Goal: Information Seeking & Learning: Learn about a topic

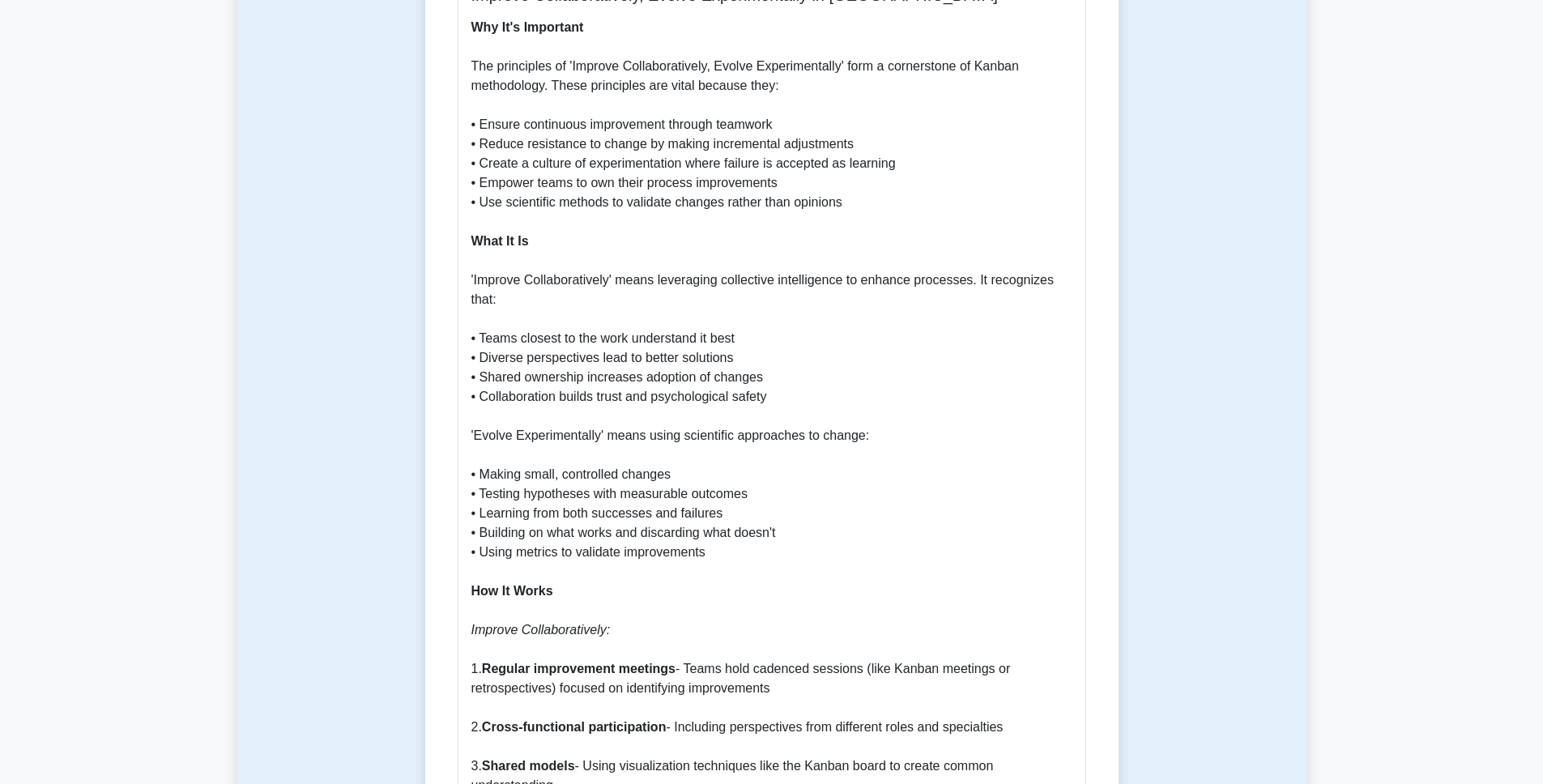
scroll to position [803, 0]
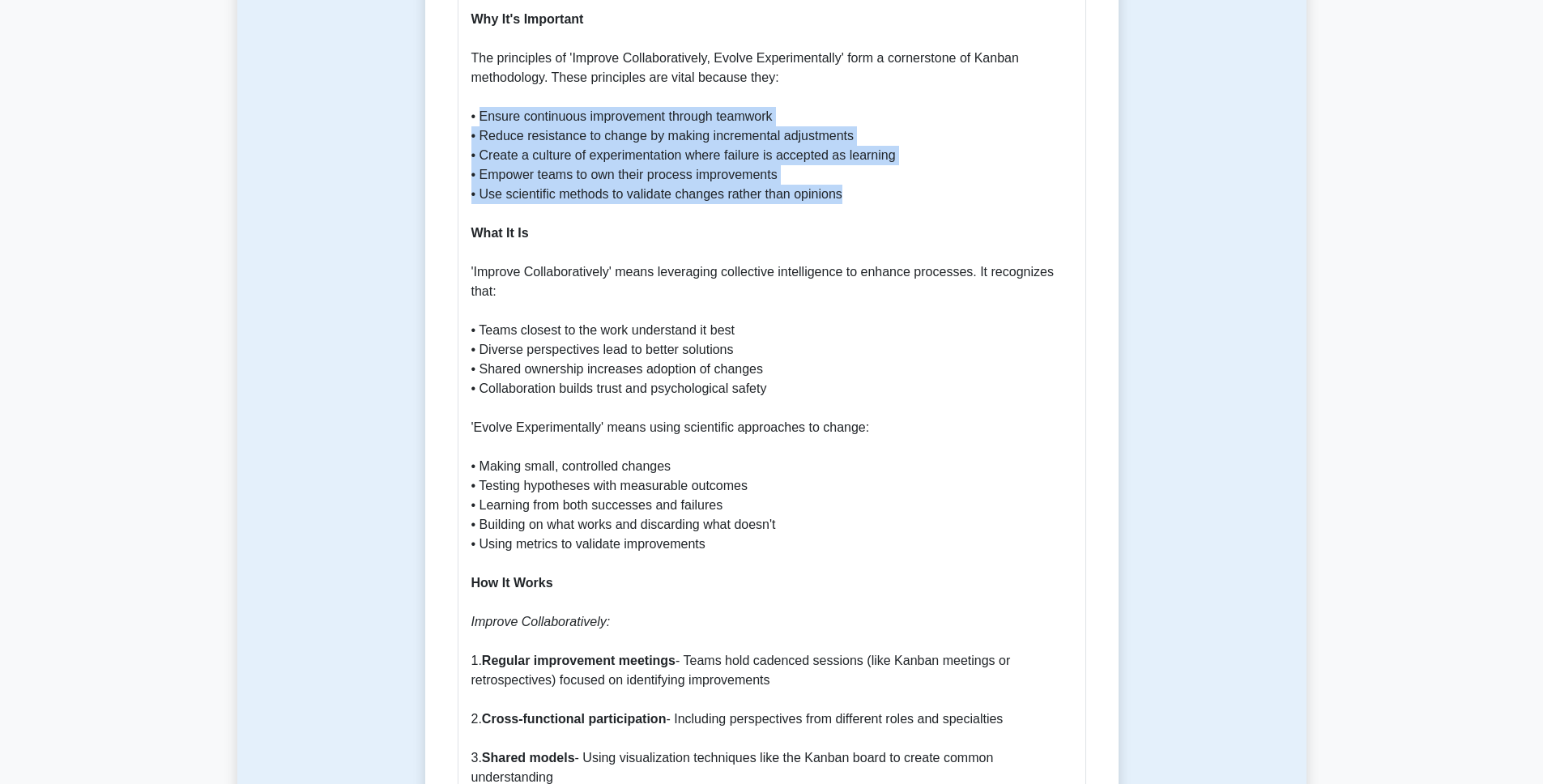
drag, startPoint x: 481, startPoint y: 117, endPoint x: 878, endPoint y: 190, distance: 403.7
copy p "Ensure continuous improvement through teamwork • Reduce resistance to change by…"
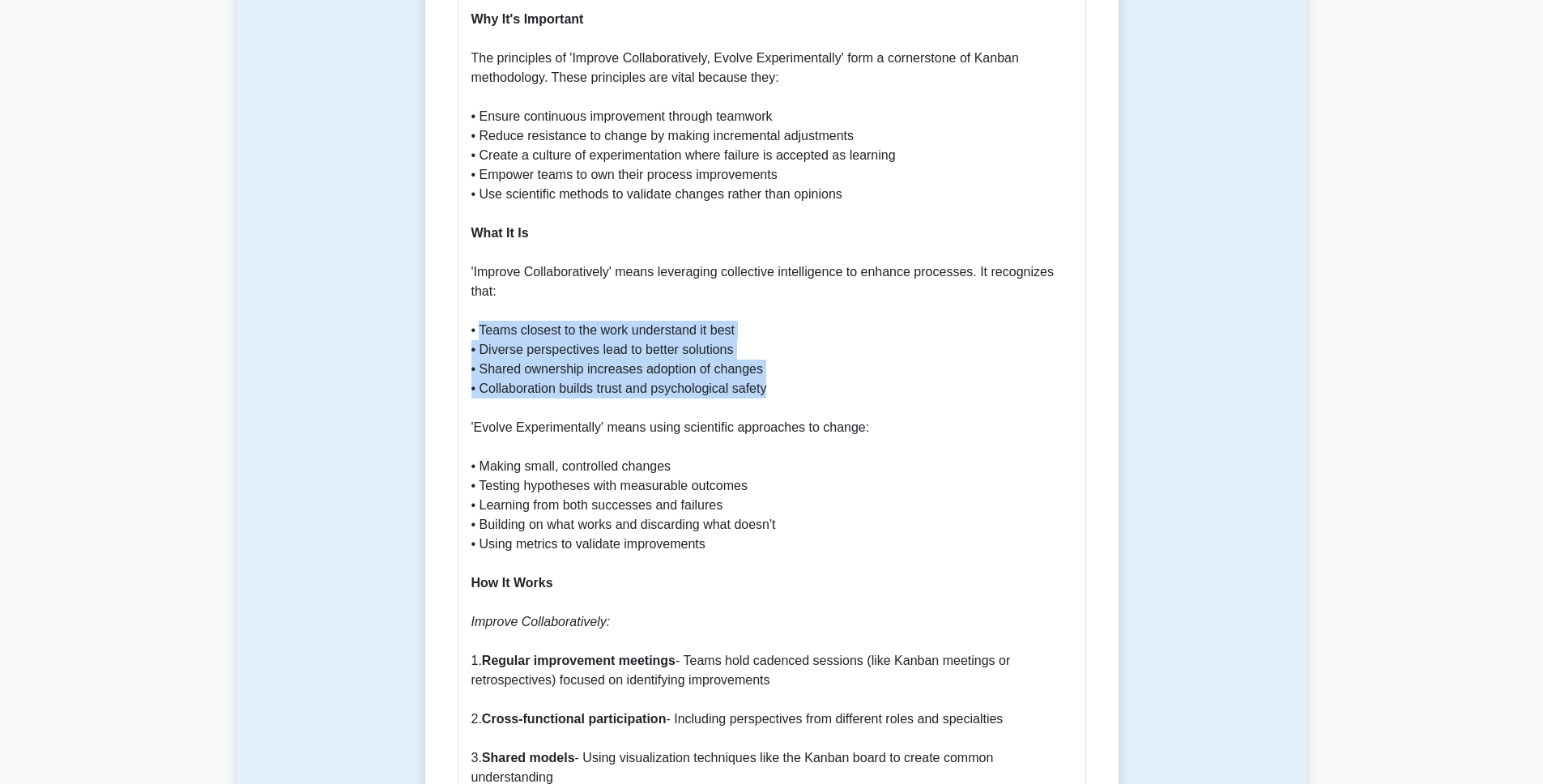
drag, startPoint x: 482, startPoint y: 332, endPoint x: 783, endPoint y: 387, distance: 306.0
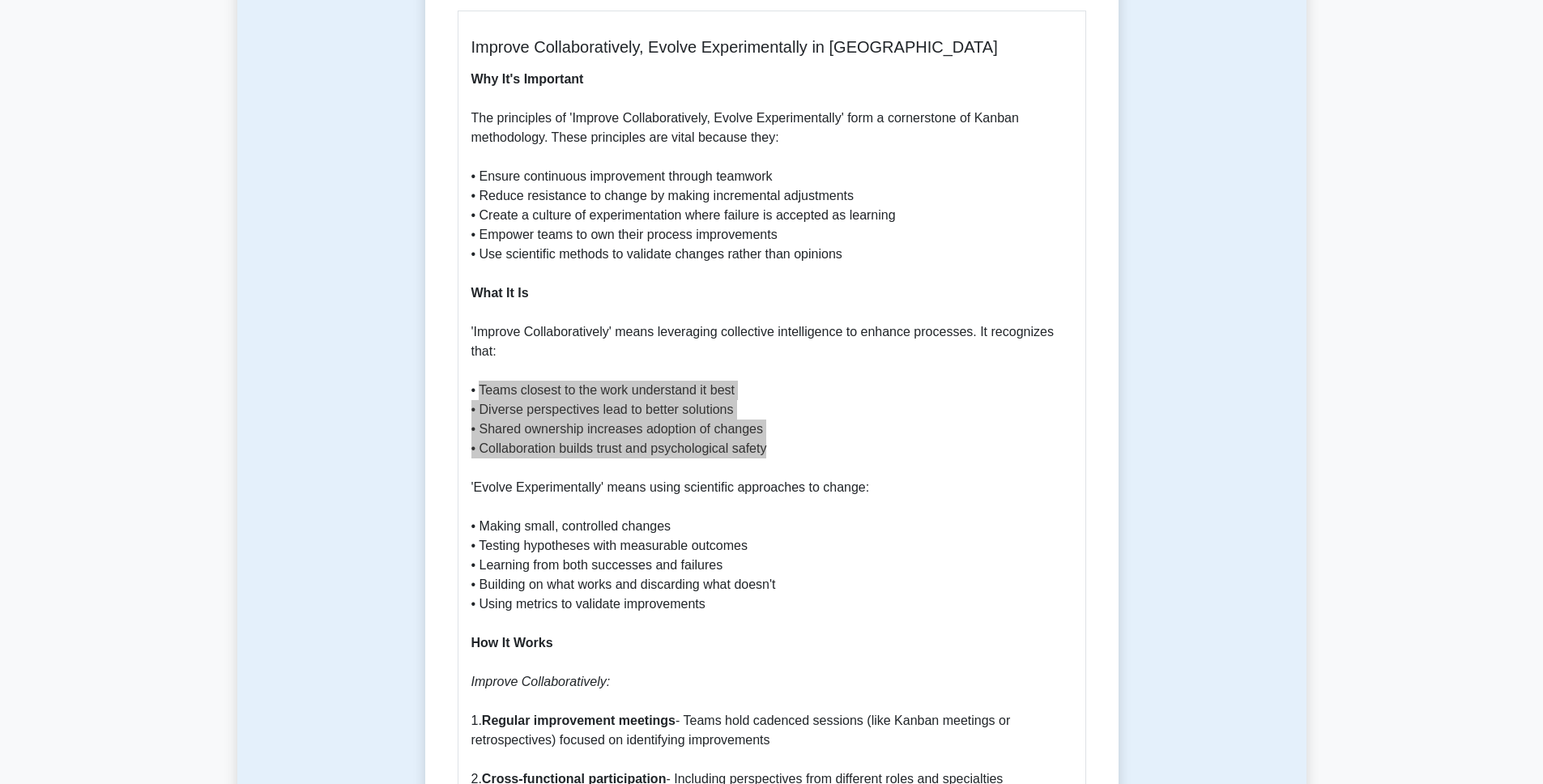
scroll to position [729, 0]
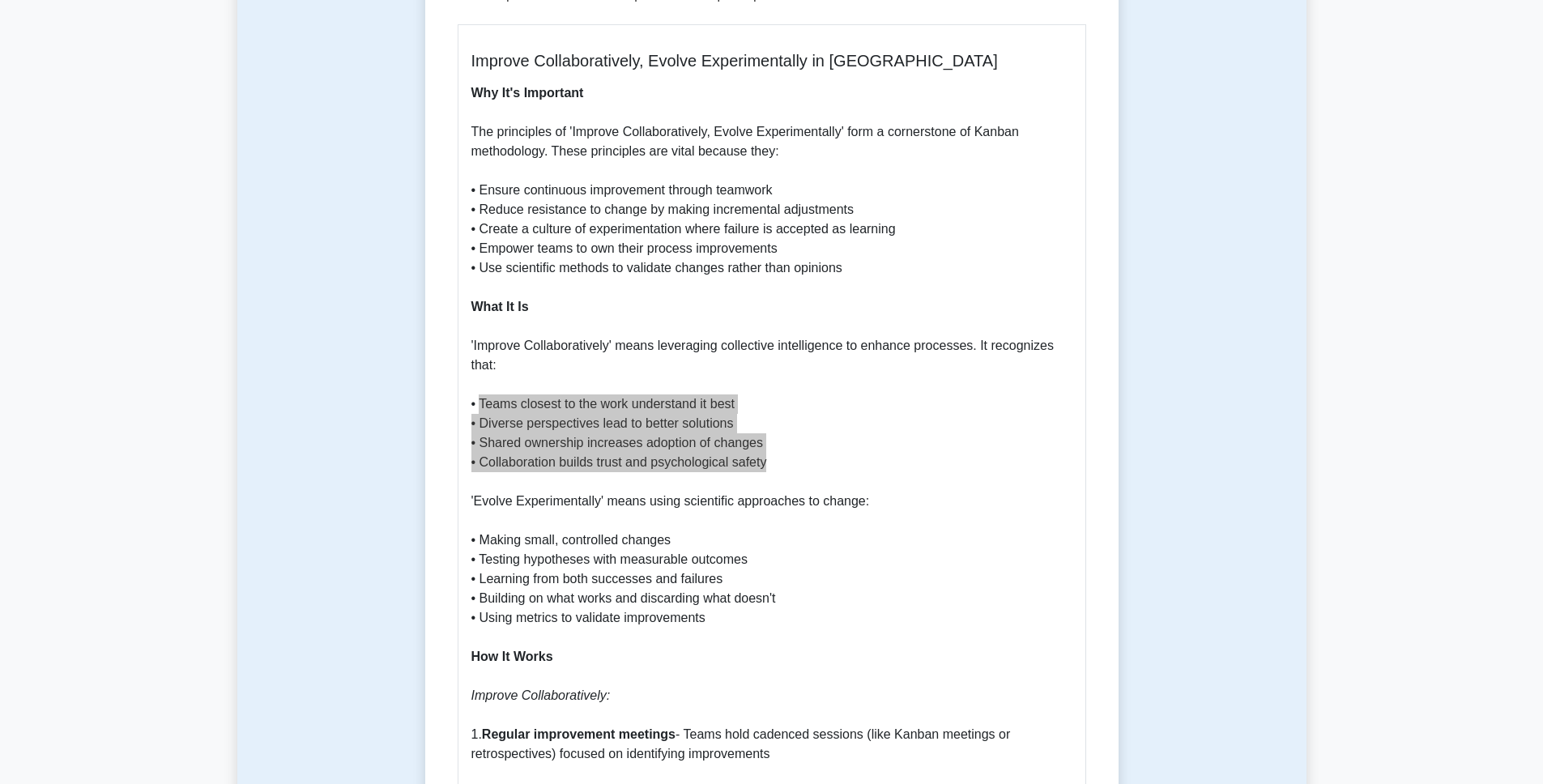
copy p "Teams closest to the work understand it best • Diverse perspectives lead to bet…"
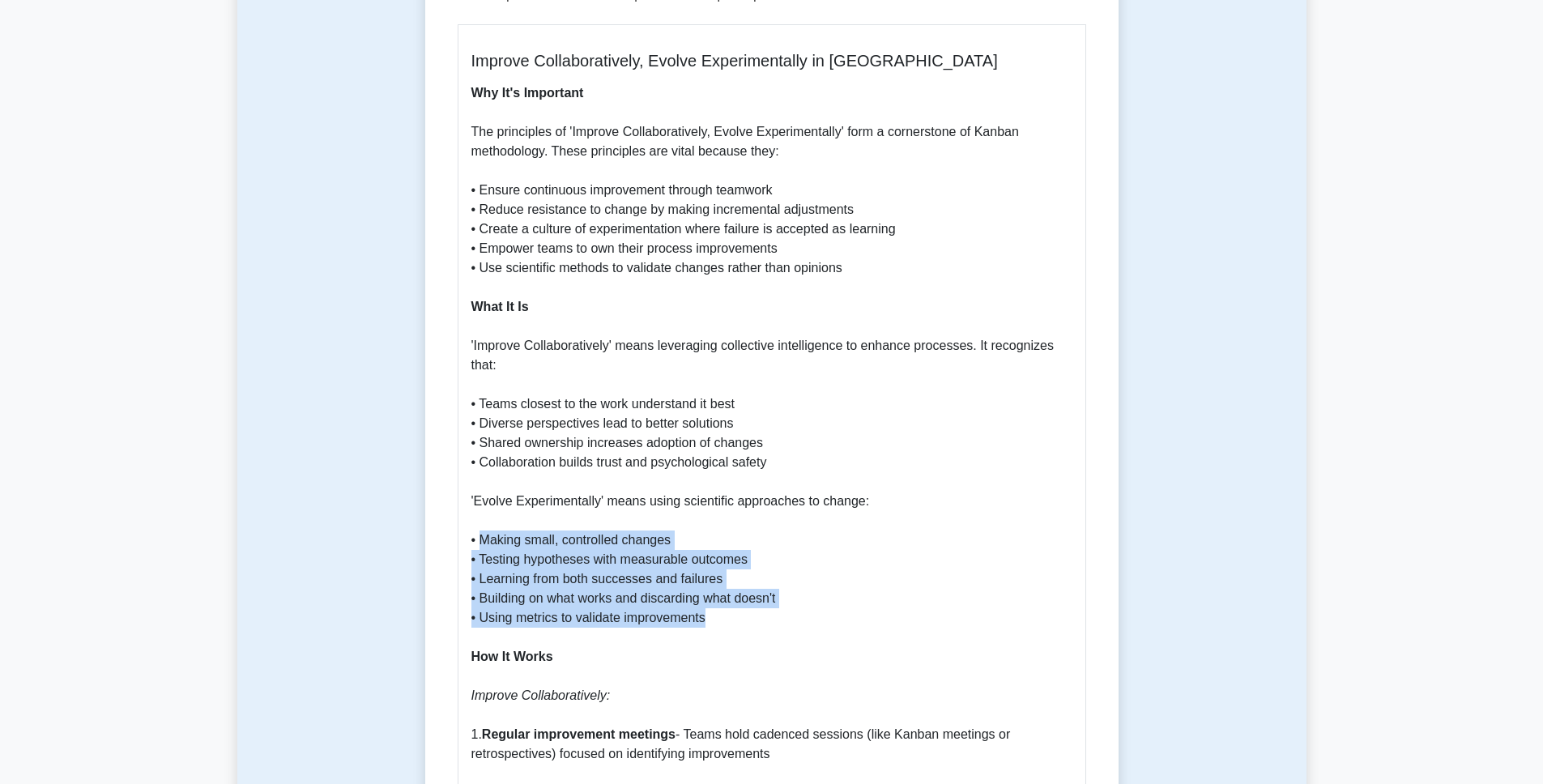
drag, startPoint x: 481, startPoint y: 538, endPoint x: 725, endPoint y: 615, distance: 255.9
copy p "Making small, controlled changes • Testing hypotheses with measurable outcomes …"
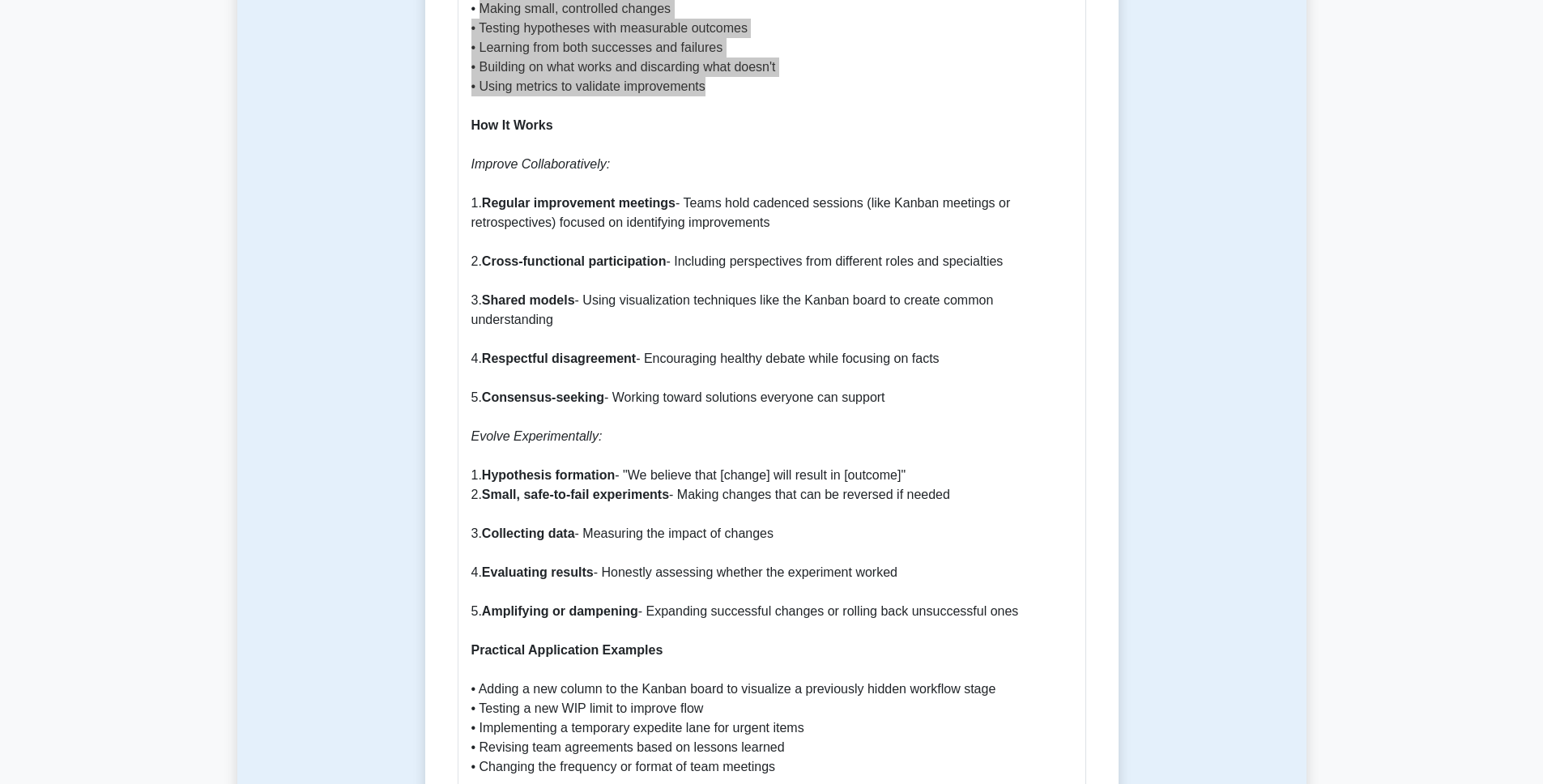
scroll to position [1271, 0]
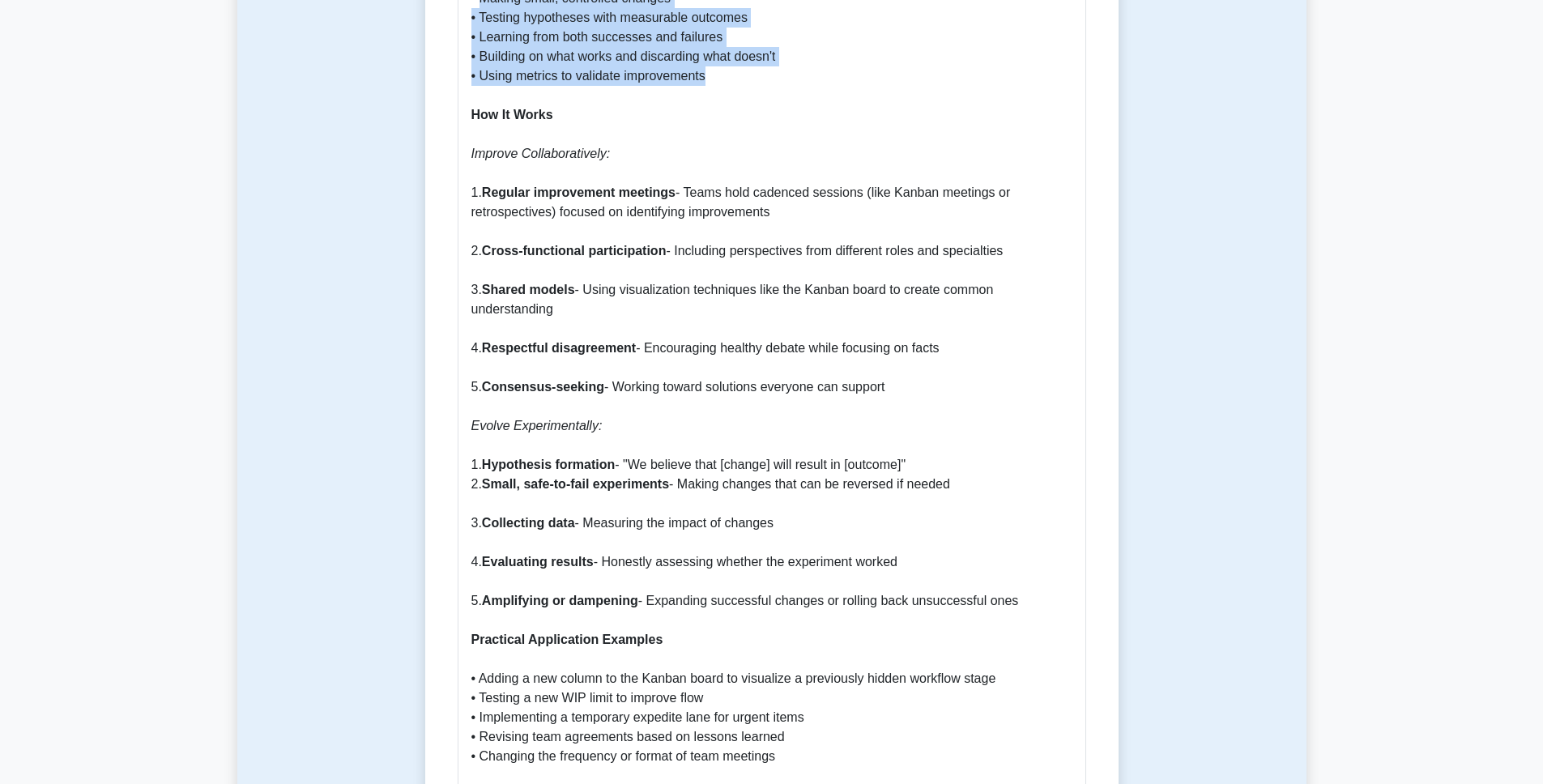
drag, startPoint x: 470, startPoint y: 153, endPoint x: 1055, endPoint y: 600, distance: 736.2
click at [1055, 600] on p "Why It's Important The principles of 'Improve Collaboratively, Evolve Experimen…" at bounding box center [772, 600] width 601 height 2118
copy p "Improve Collaboratively: 1. Regular improvement meetings - Teams hold cadenced …"
